Goal: Information Seeking & Learning: Learn about a topic

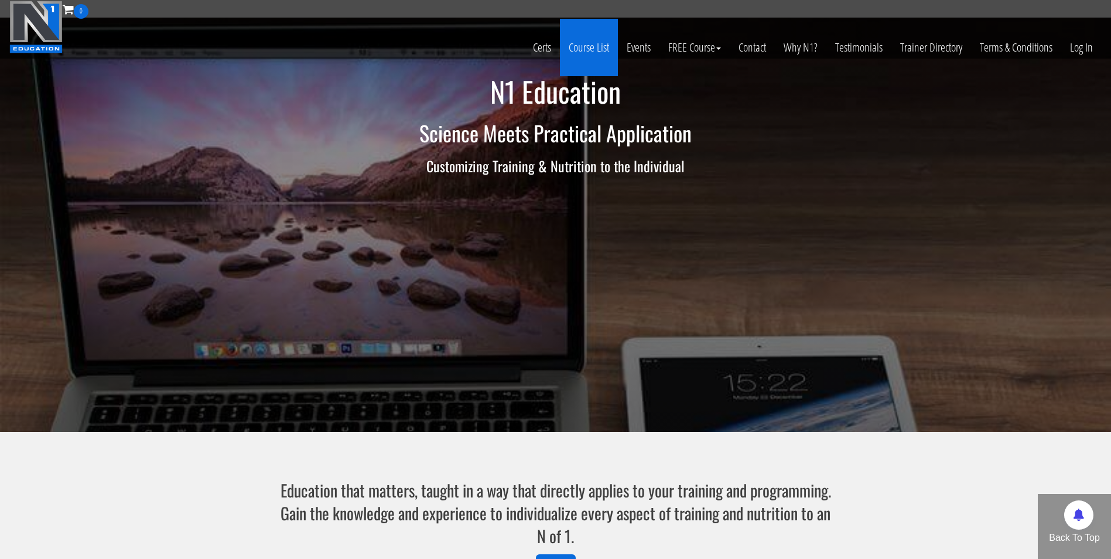
click at [573, 49] on link "Course List" at bounding box center [589, 47] width 58 height 57
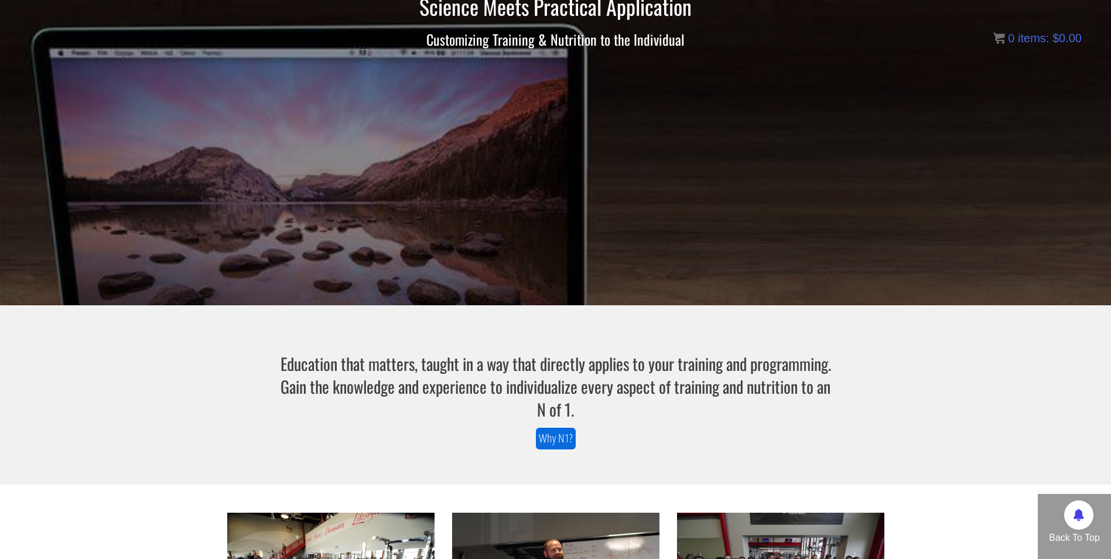
scroll to position [127, 0]
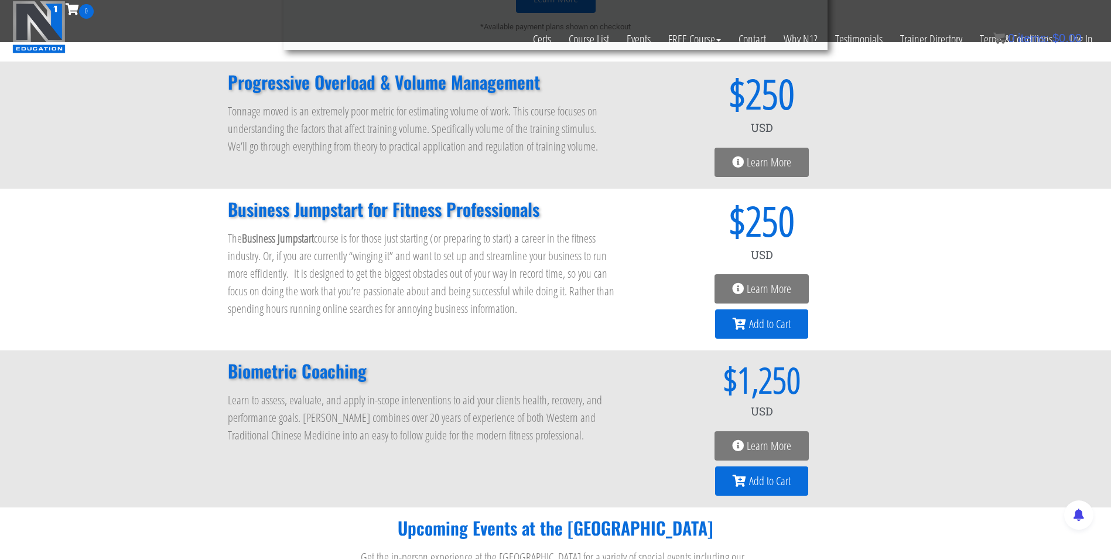
scroll to position [905, 0]
click at [746, 287] on span "Learn More" at bounding box center [768, 288] width 44 height 12
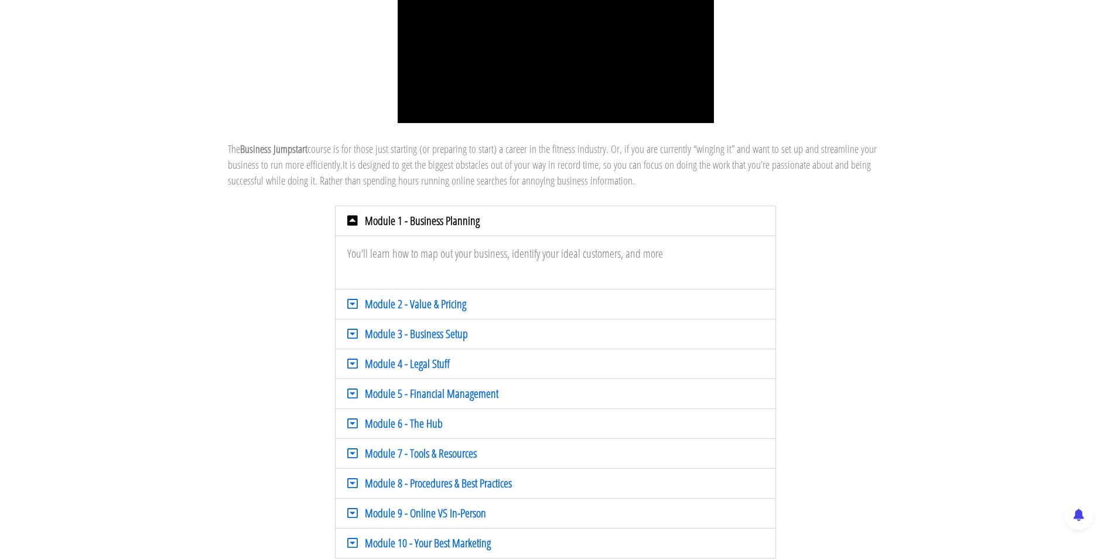
scroll to position [138, 0]
click at [411, 326] on link "Module 3 - Business Setup" at bounding box center [416, 332] width 103 height 16
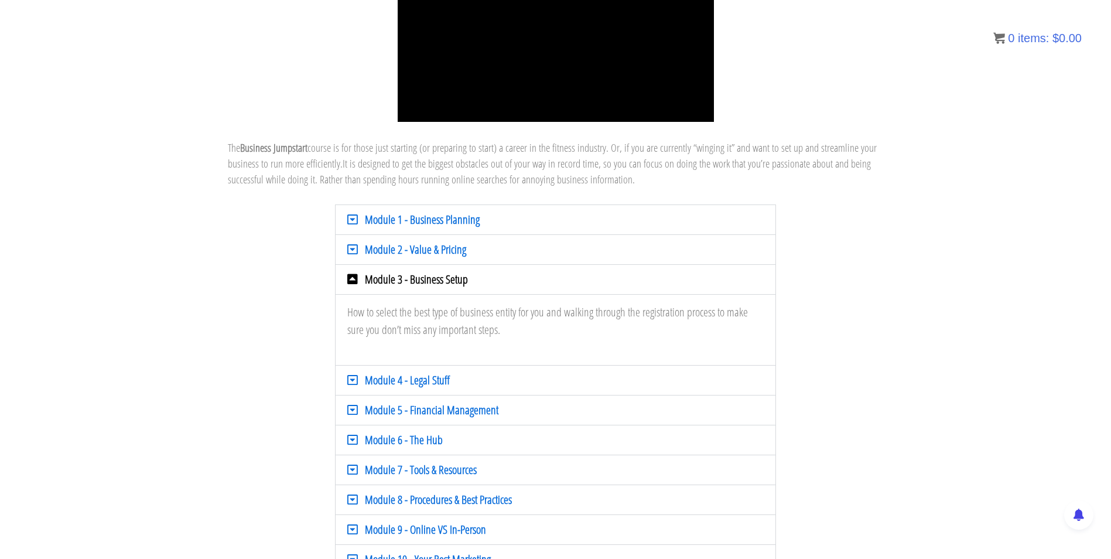
drag, startPoint x: 411, startPoint y: 326, endPoint x: 539, endPoint y: 353, distance: 130.4
click at [539, 353] on div "How to select the best type of business entity for you and walking through the …" at bounding box center [554, 329] width 439 height 71
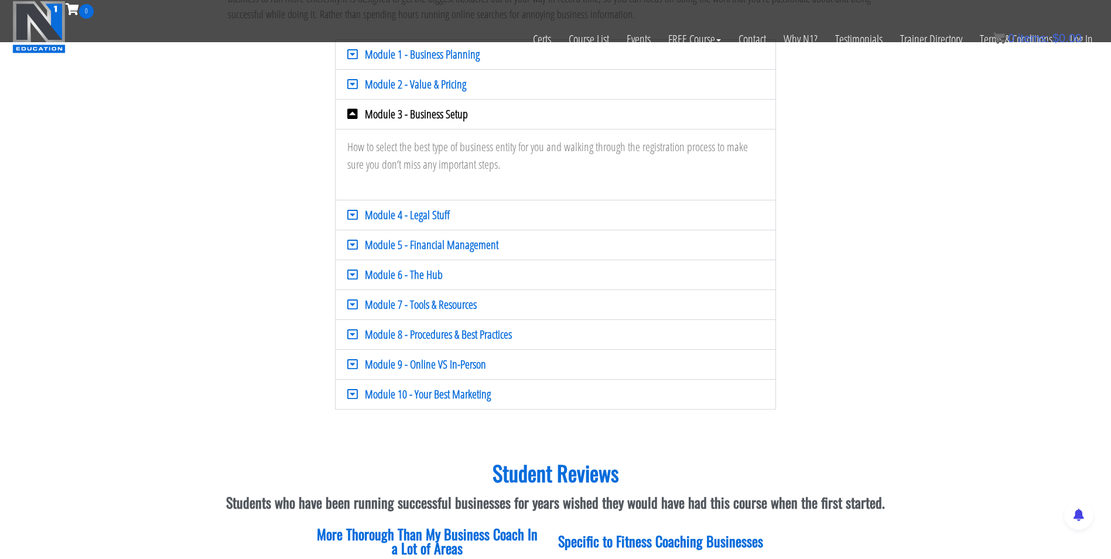
click at [446, 365] on link "Module 9 - Online VS In-Person" at bounding box center [425, 364] width 121 height 16
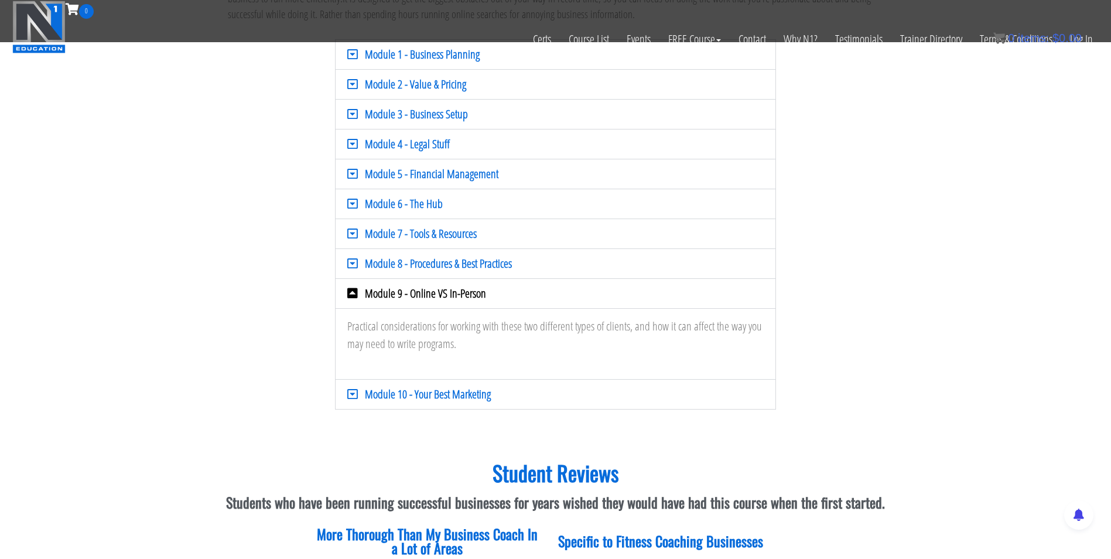
click at [423, 385] on div "Module 10 - Your Best Marketing" at bounding box center [554, 393] width 439 height 29
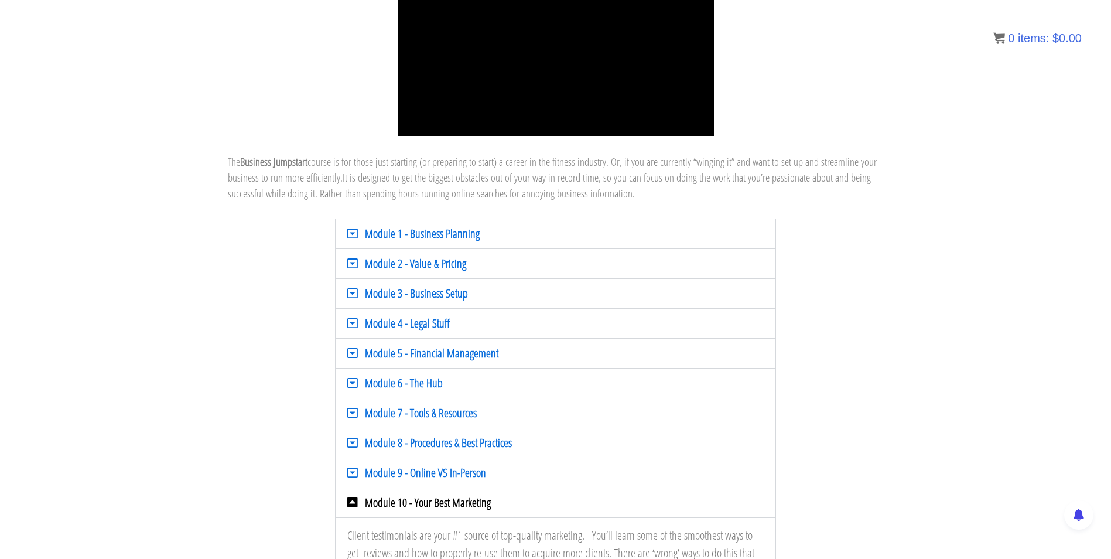
scroll to position [125, 0]
click at [441, 382] on div "Module 6 - The Hub" at bounding box center [554, 382] width 439 height 29
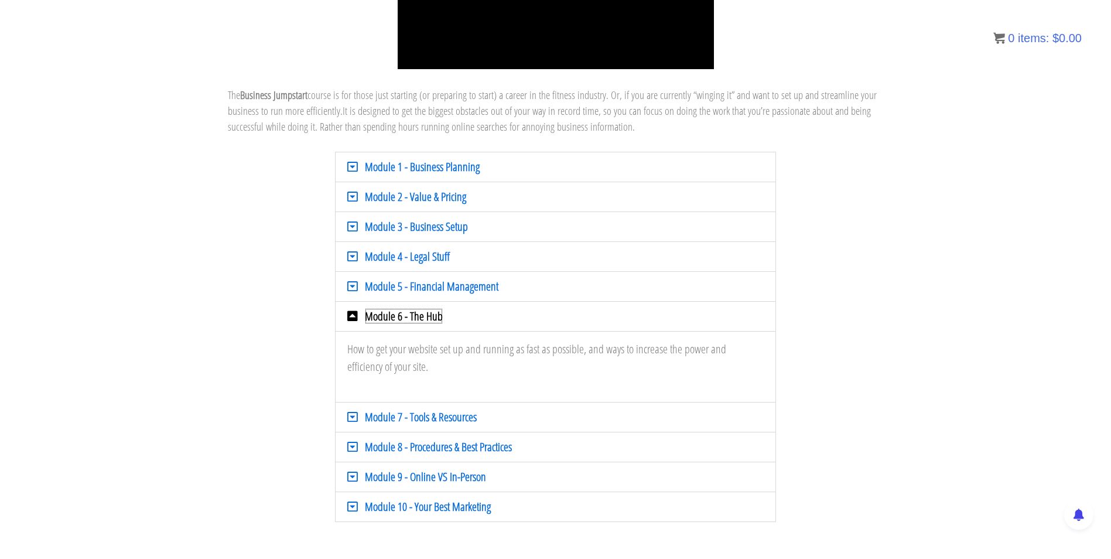
scroll to position [190, 0]
click at [418, 418] on link "Module 7 - Tools & Resources" at bounding box center [421, 417] width 112 height 16
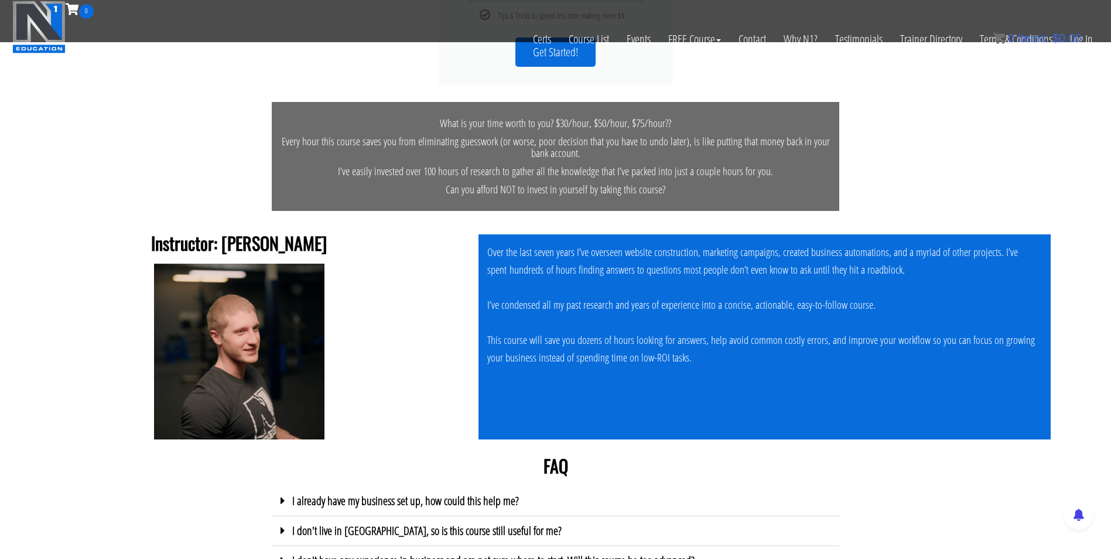
scroll to position [3604, 0]
drag, startPoint x: 316, startPoint y: 324, endPoint x: 232, endPoint y: 320, distance: 84.4
click at [232, 251] on h2 "Instructor: Cody Moxley" at bounding box center [239, 243] width 455 height 18
drag, startPoint x: 232, startPoint y: 320, endPoint x: 251, endPoint y: 320, distance: 18.7
copy h2 "Cody Moxley"
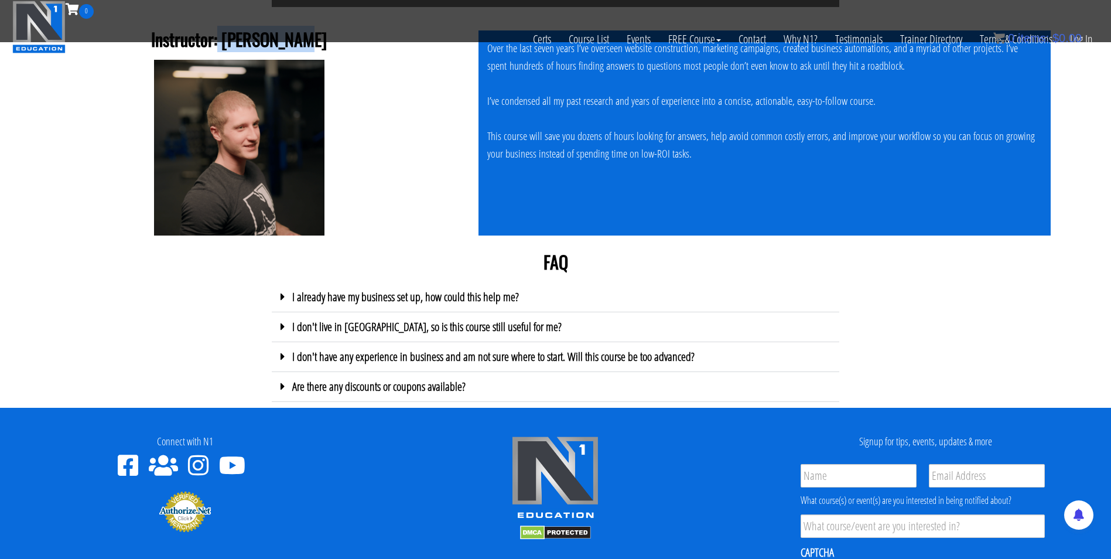
scroll to position [3808, 0]
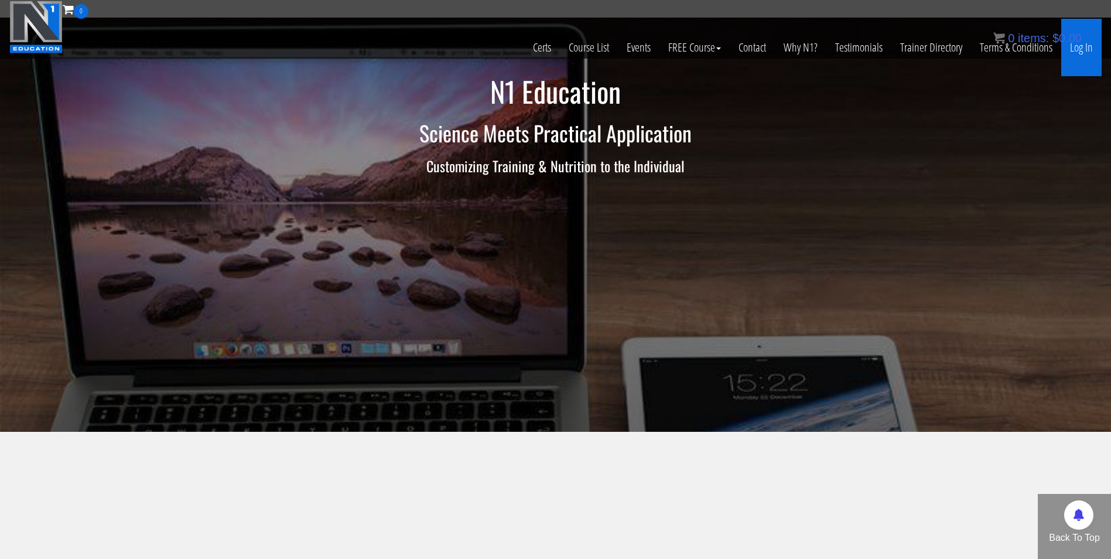
click at [1073, 52] on link "Log In" at bounding box center [1081, 47] width 40 height 57
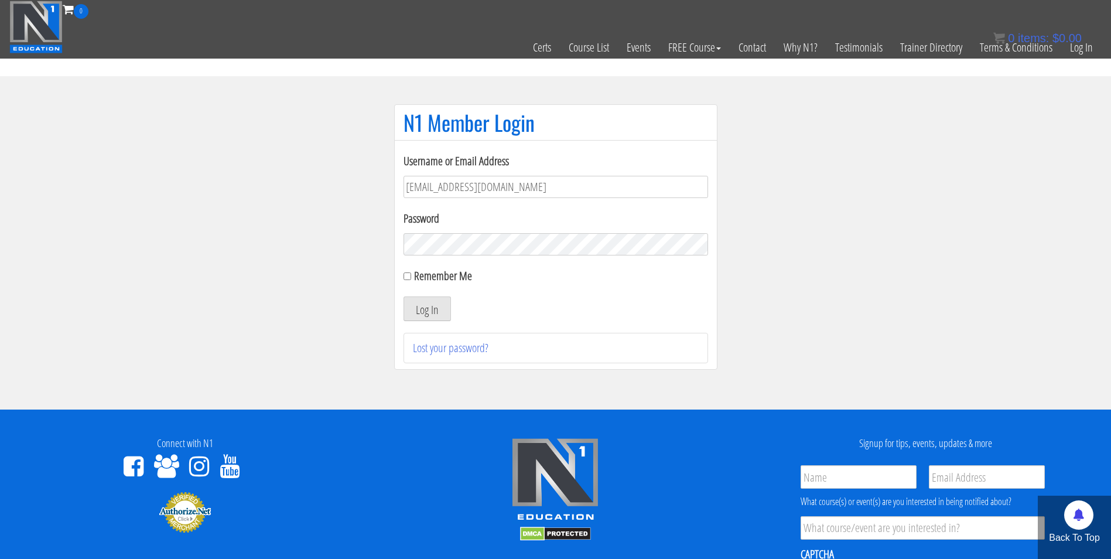
type input "[EMAIL_ADDRESS][DOMAIN_NAME]"
click at [403, 296] on button "Log In" at bounding box center [426, 308] width 47 height 25
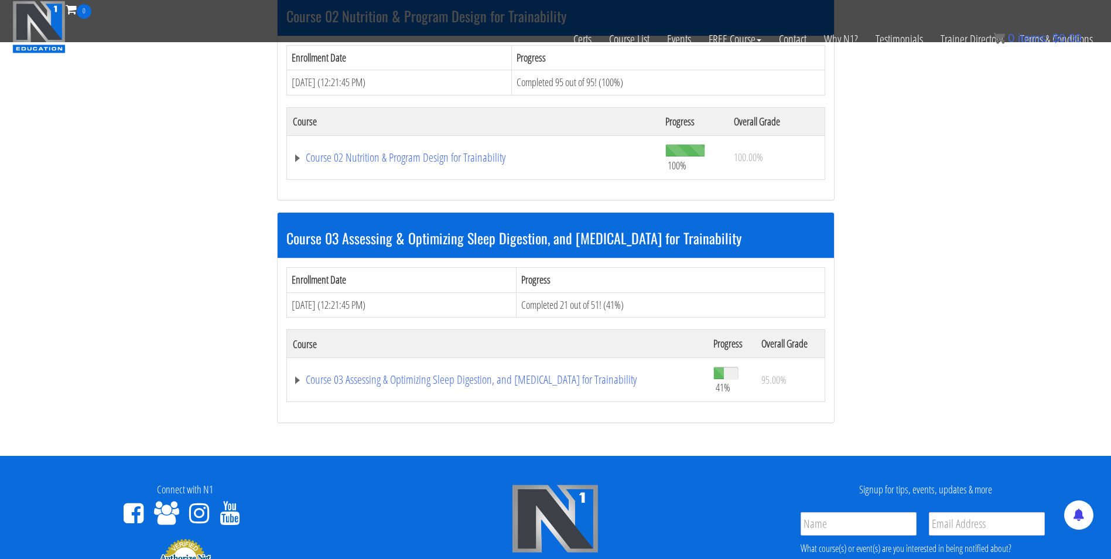
scroll to position [626, 0]
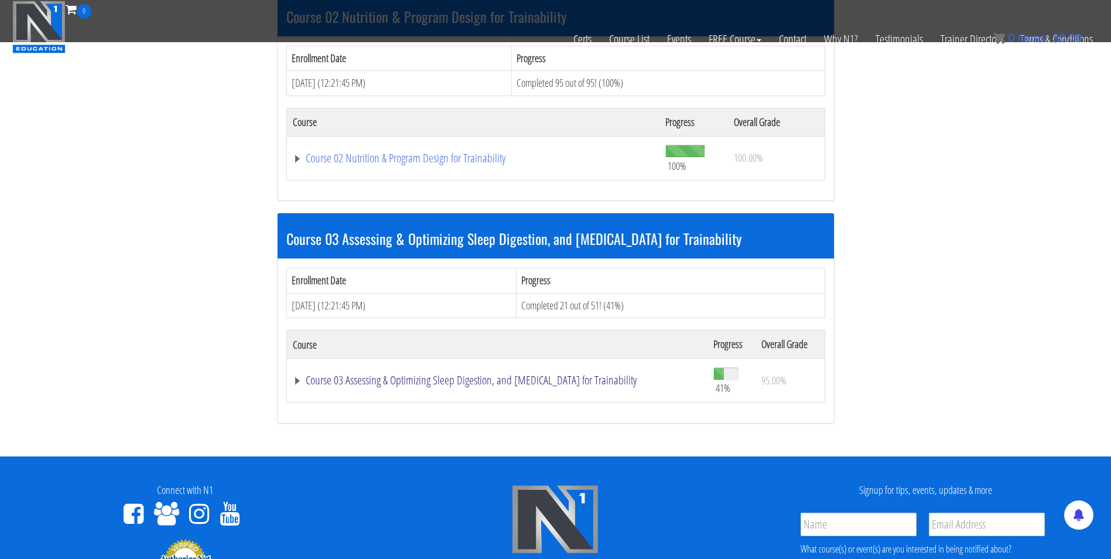
click at [463, 381] on link "Course 03 Assessing & Optimizing Sleep Digestion, and [MEDICAL_DATA] for Traina…" at bounding box center [497, 380] width 409 height 12
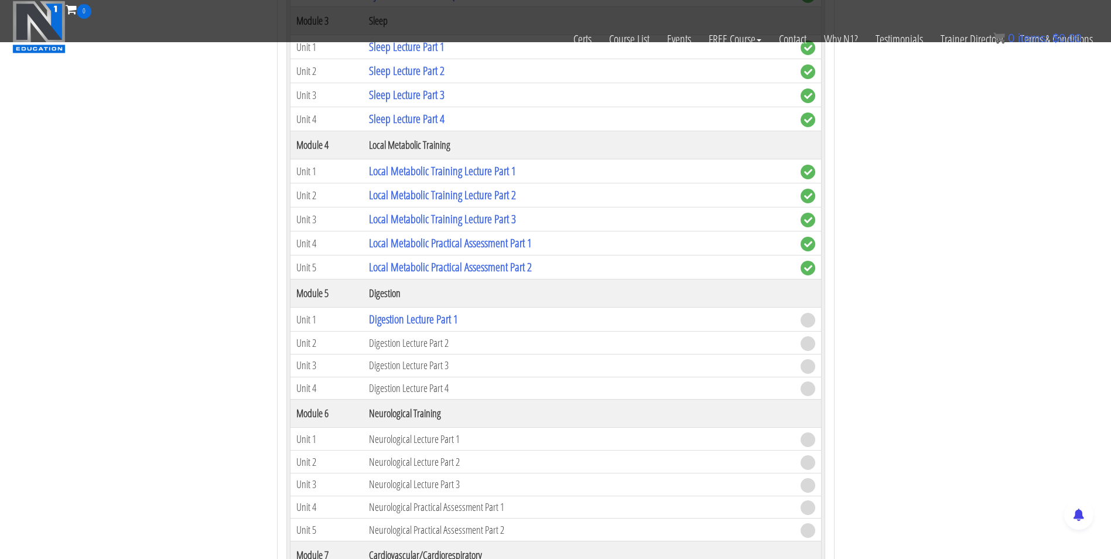
scroll to position [1369, 0]
click at [405, 316] on link "Digestion Lecture Part 1" at bounding box center [413, 319] width 89 height 16
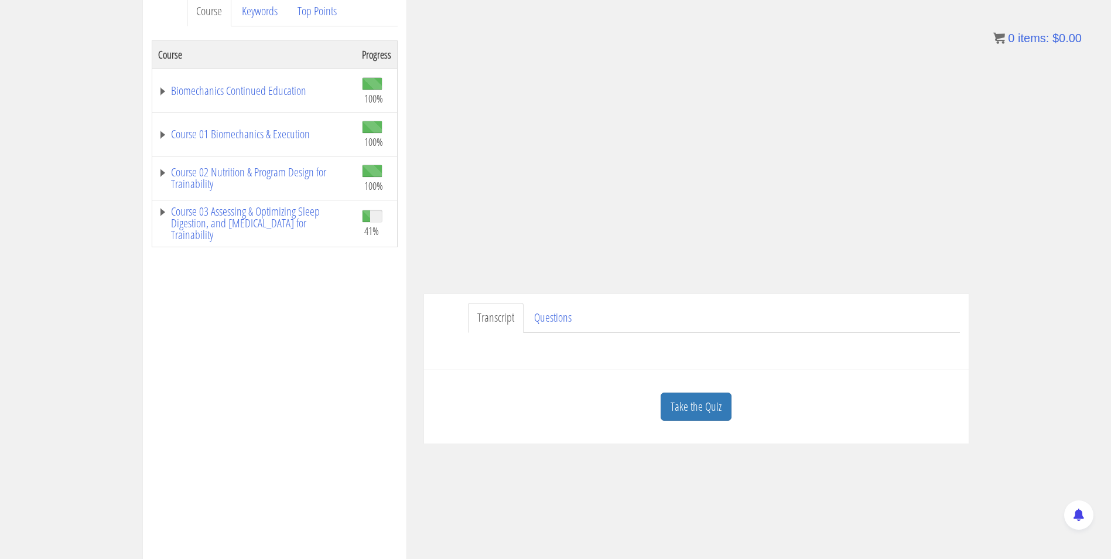
scroll to position [169, 0]
click at [710, 399] on link "Take the Quiz" at bounding box center [695, 403] width 71 height 29
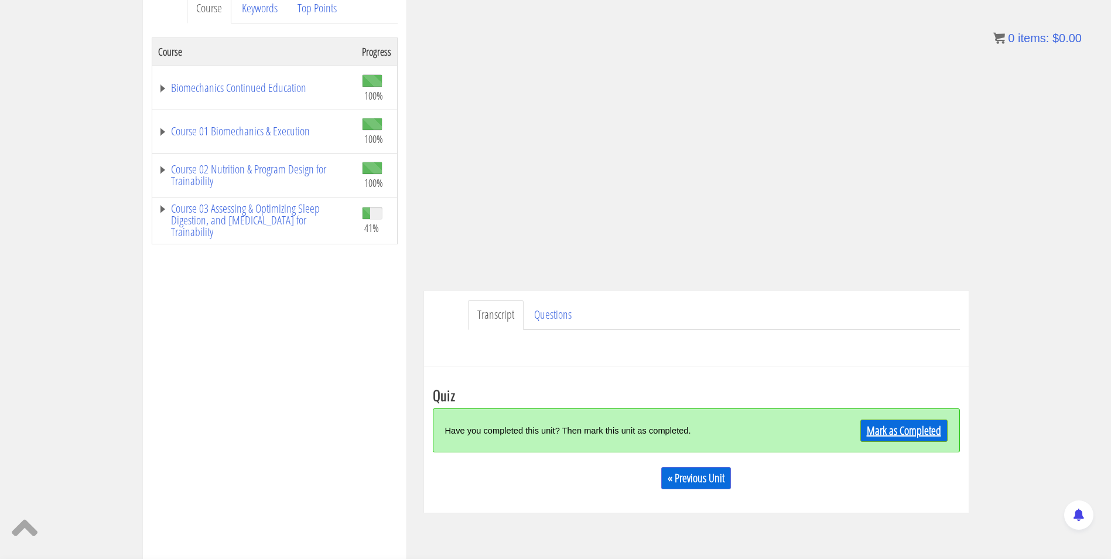
click at [900, 434] on link "Mark as Completed" at bounding box center [903, 430] width 87 height 22
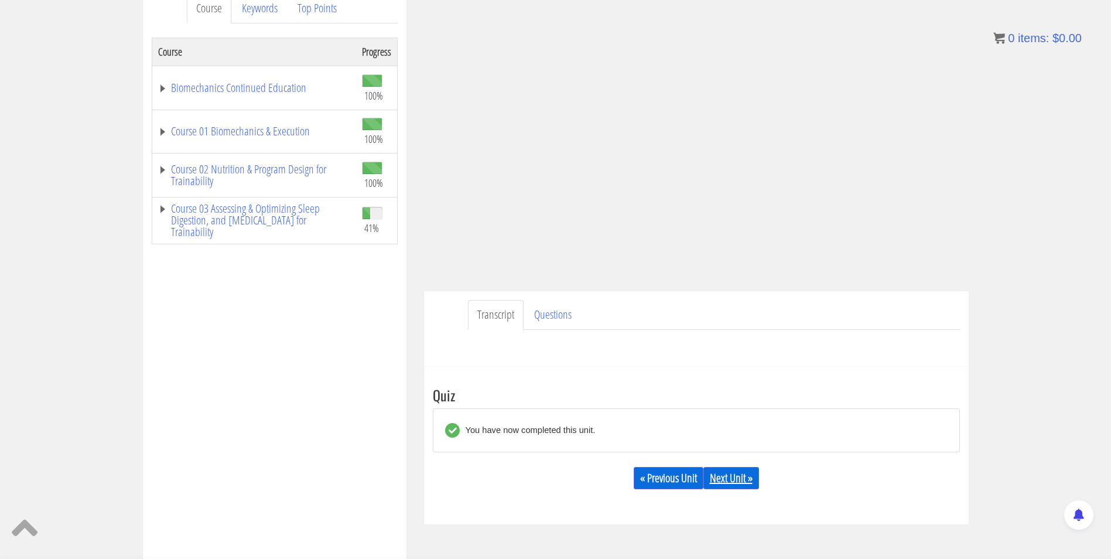
click at [741, 479] on link "Next Unit »" at bounding box center [731, 478] width 56 height 22
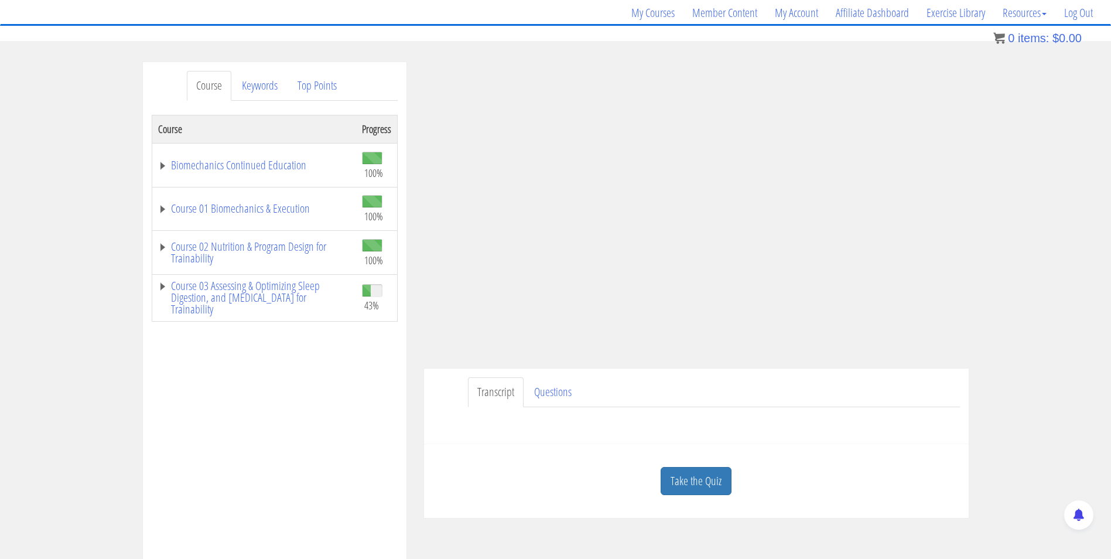
scroll to position [84, 0]
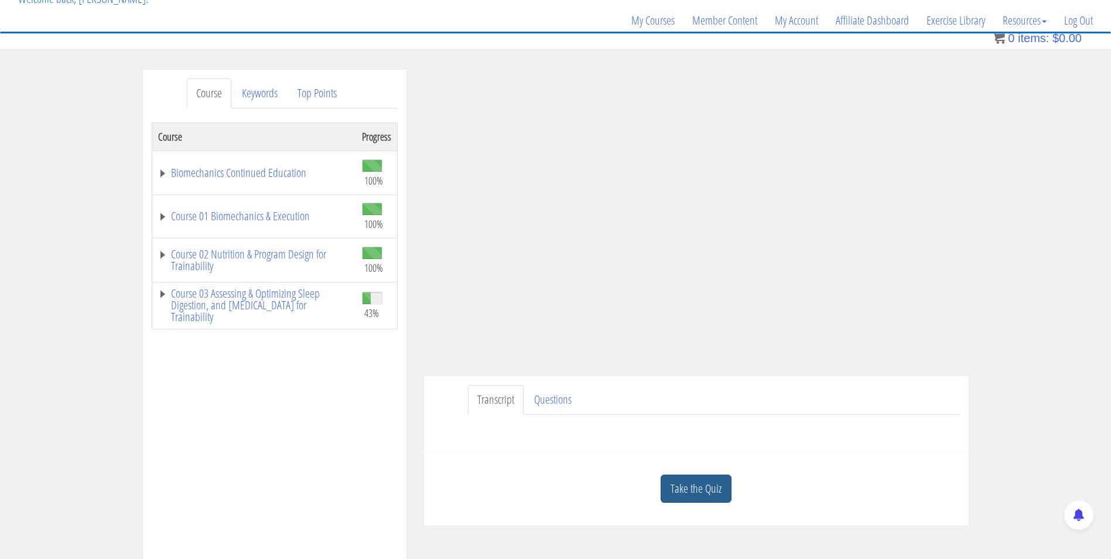
click at [696, 487] on link "Take the Quiz" at bounding box center [695, 488] width 71 height 29
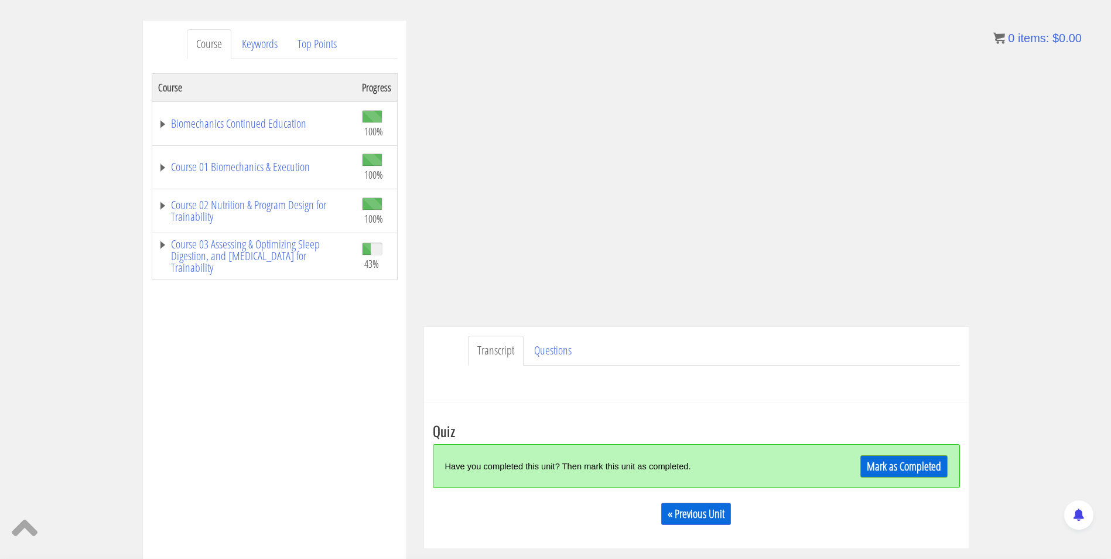
scroll to position [133, 0]
click at [895, 463] on link "Mark as Completed" at bounding box center [903, 465] width 87 height 22
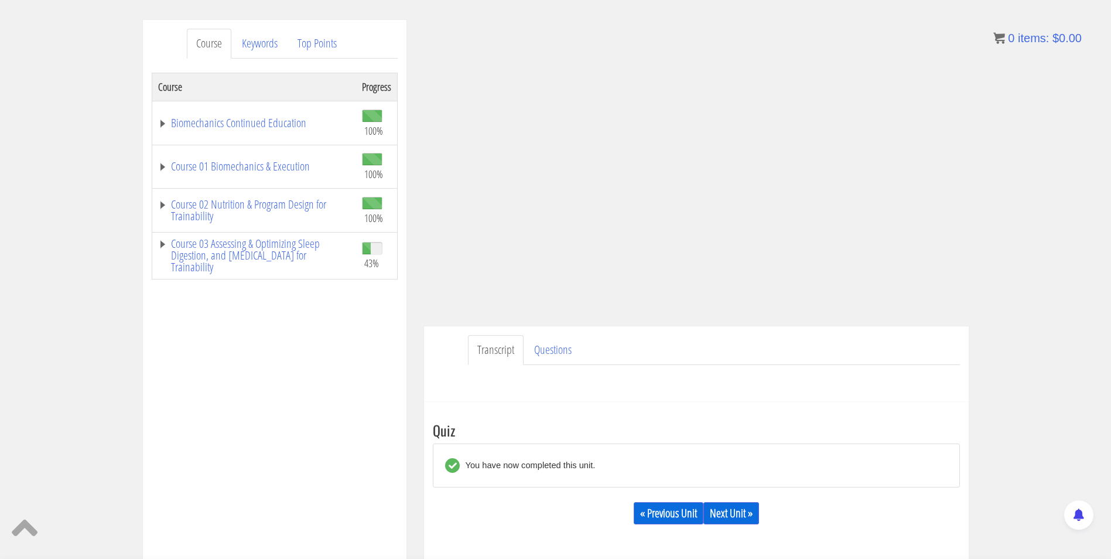
scroll to position [165, 0]
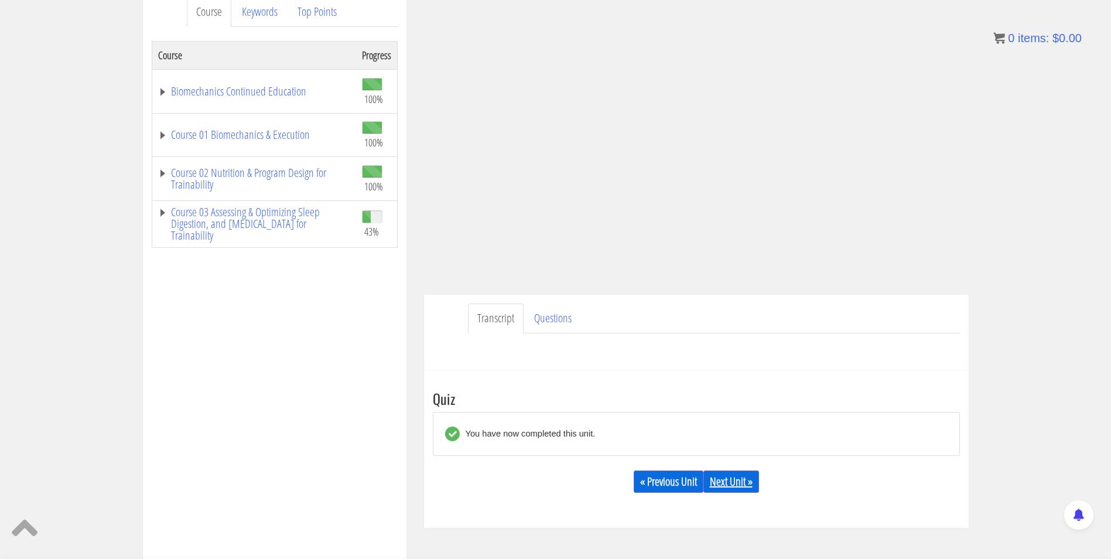
click at [731, 479] on link "Next Unit »" at bounding box center [731, 481] width 56 height 22
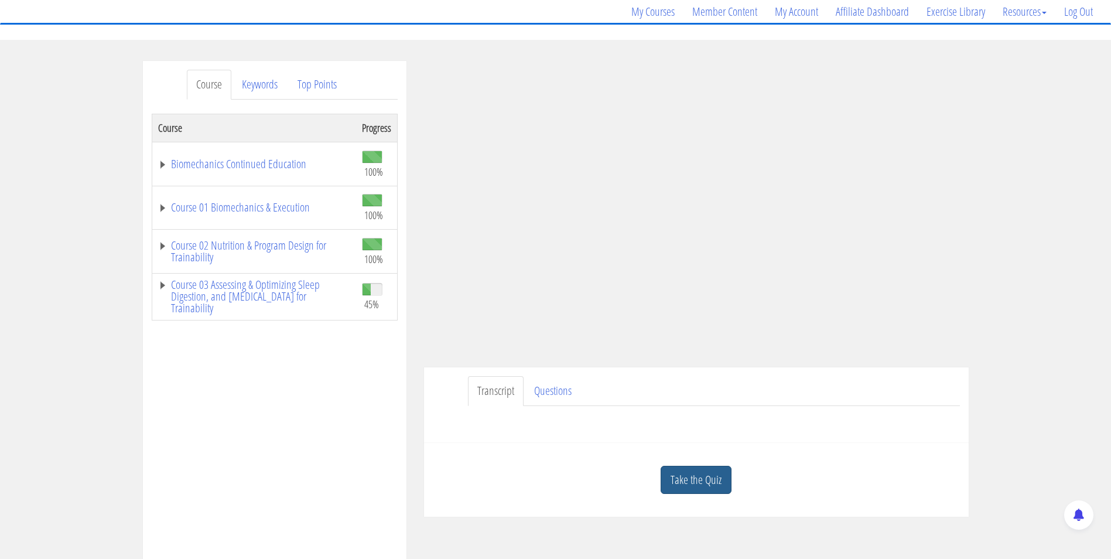
scroll to position [13, 0]
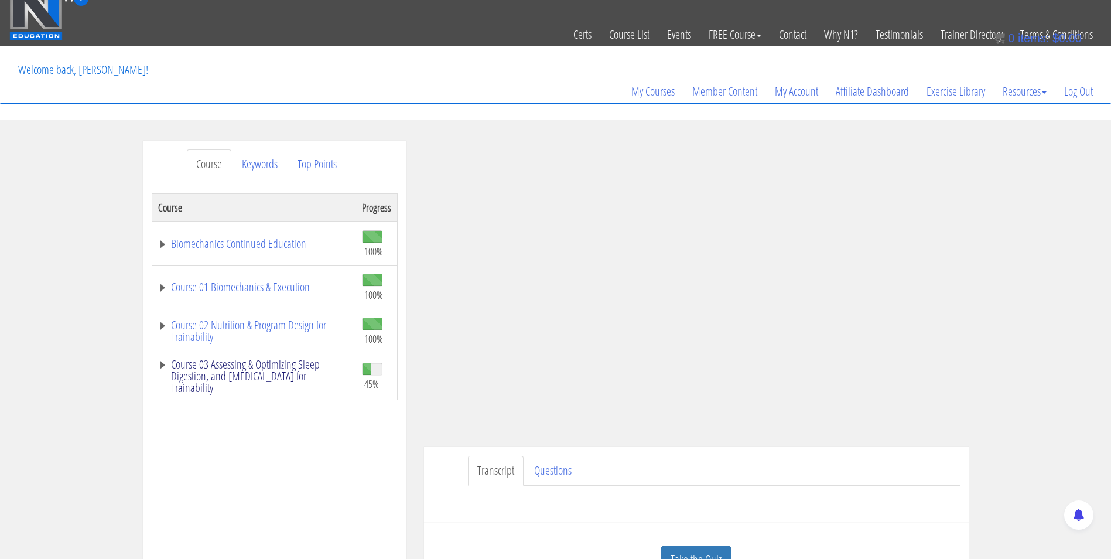
click at [258, 365] on link "Course 03 Assessing & Optimizing Sleep Digestion, and [MEDICAL_DATA] for Traina…" at bounding box center [254, 375] width 192 height 35
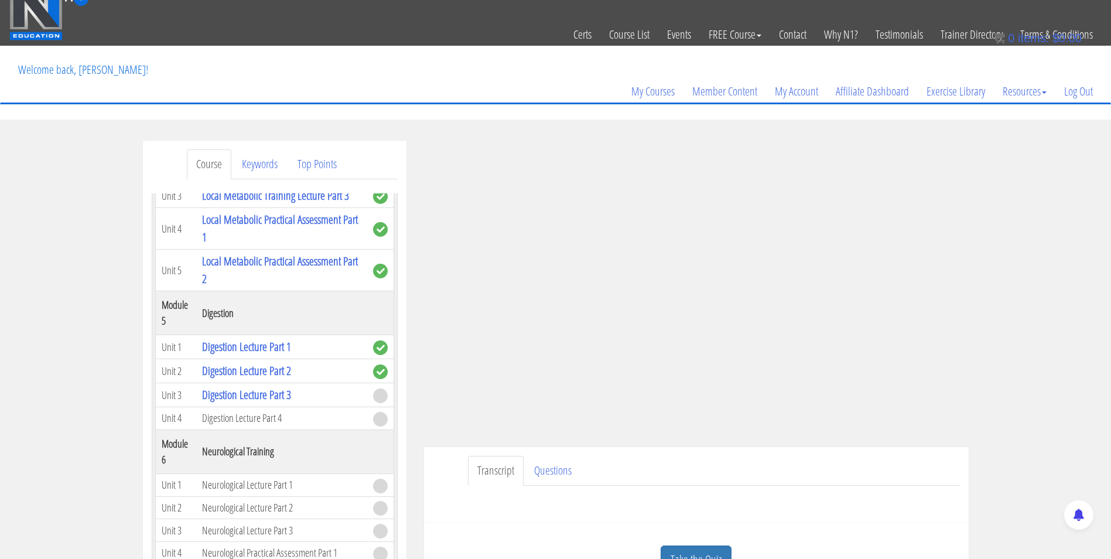
scroll to position [879, 0]
